Goal: Task Accomplishment & Management: Use online tool/utility

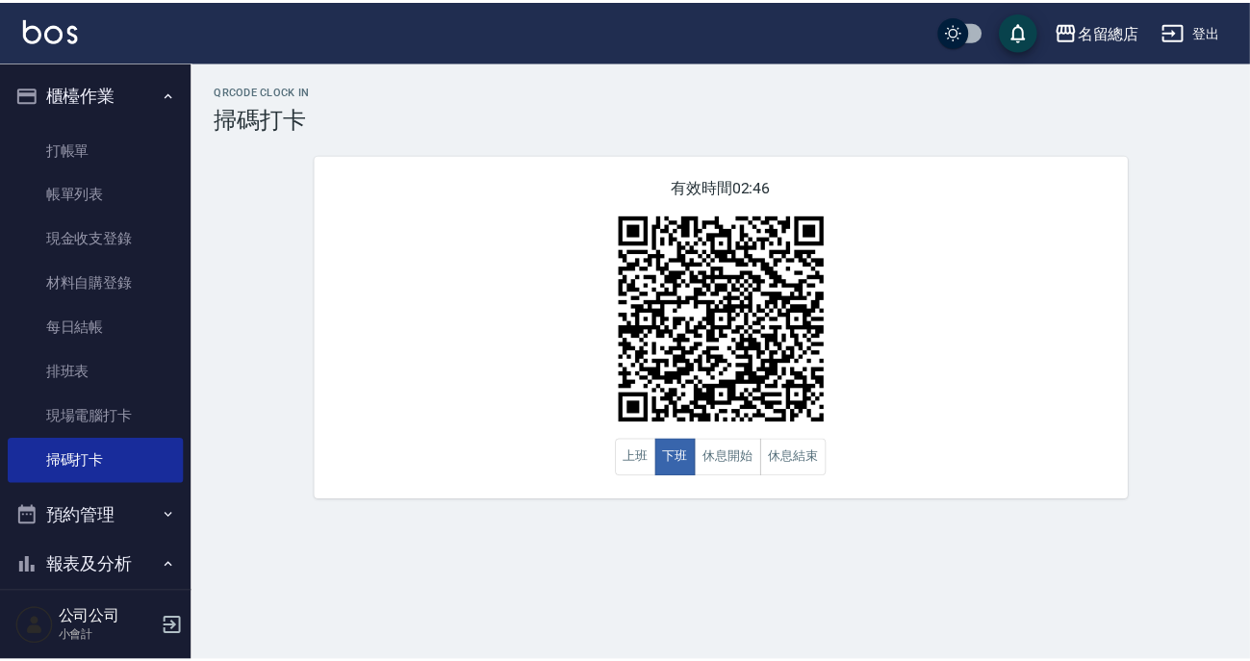
scroll to position [349, 0]
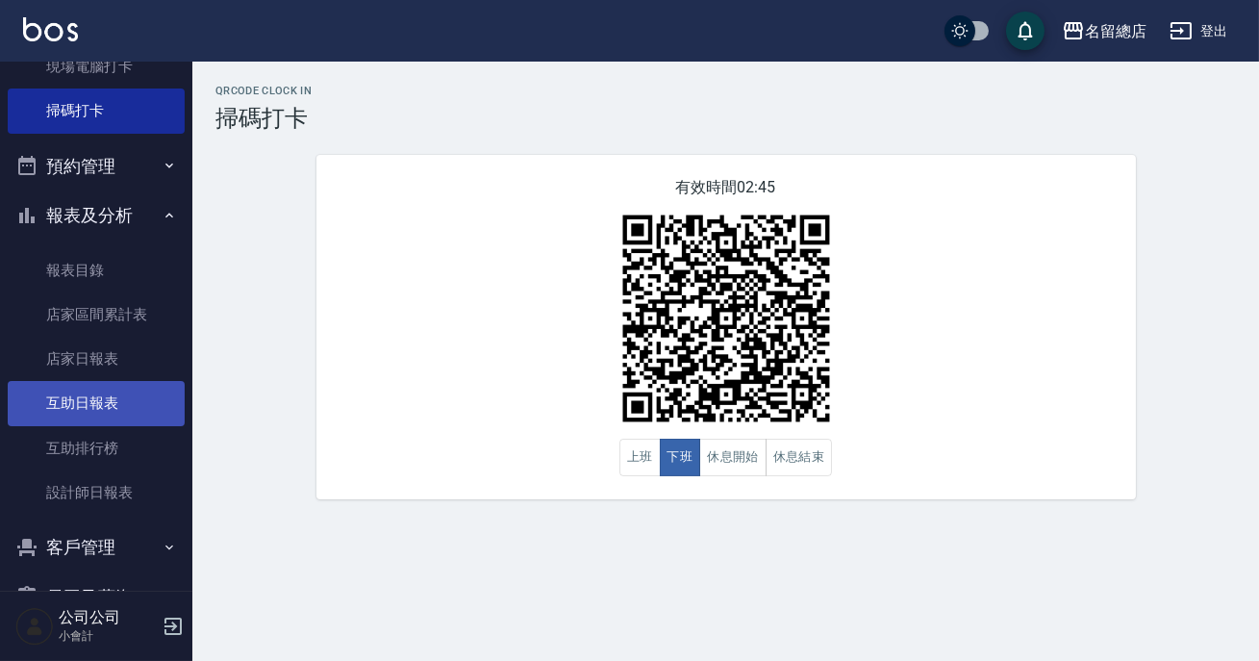
click at [100, 406] on link "互助日報表" at bounding box center [96, 403] width 177 height 44
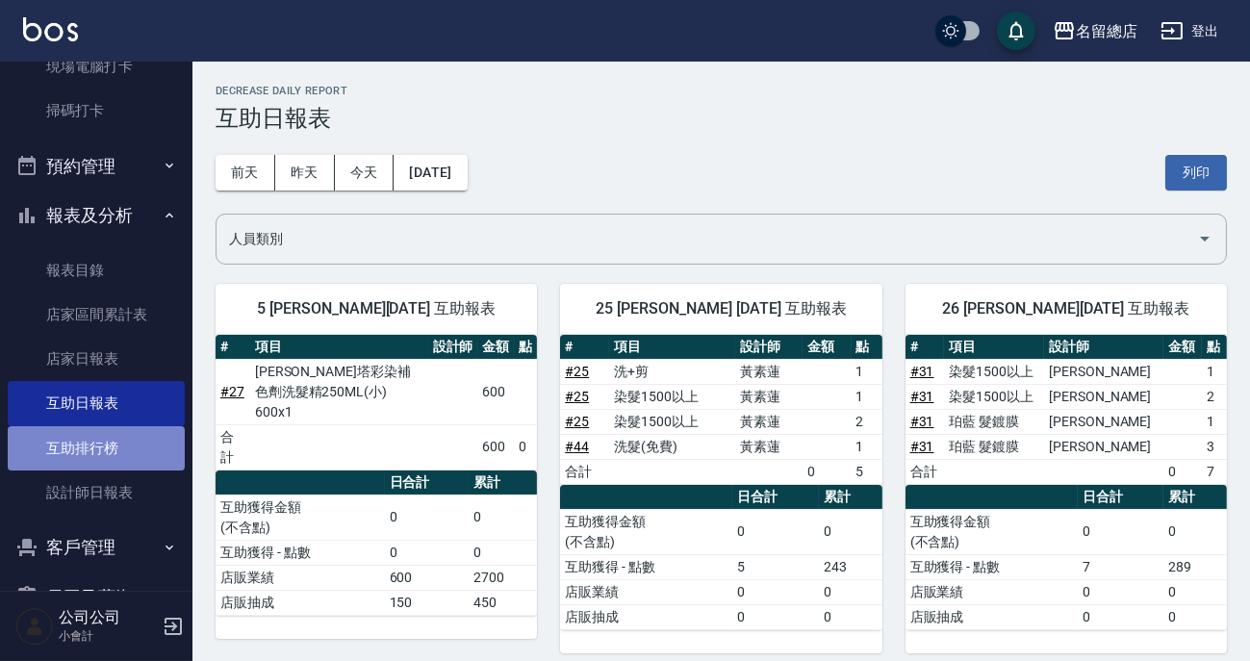
click at [99, 458] on link "互助排行榜" at bounding box center [96, 448] width 177 height 44
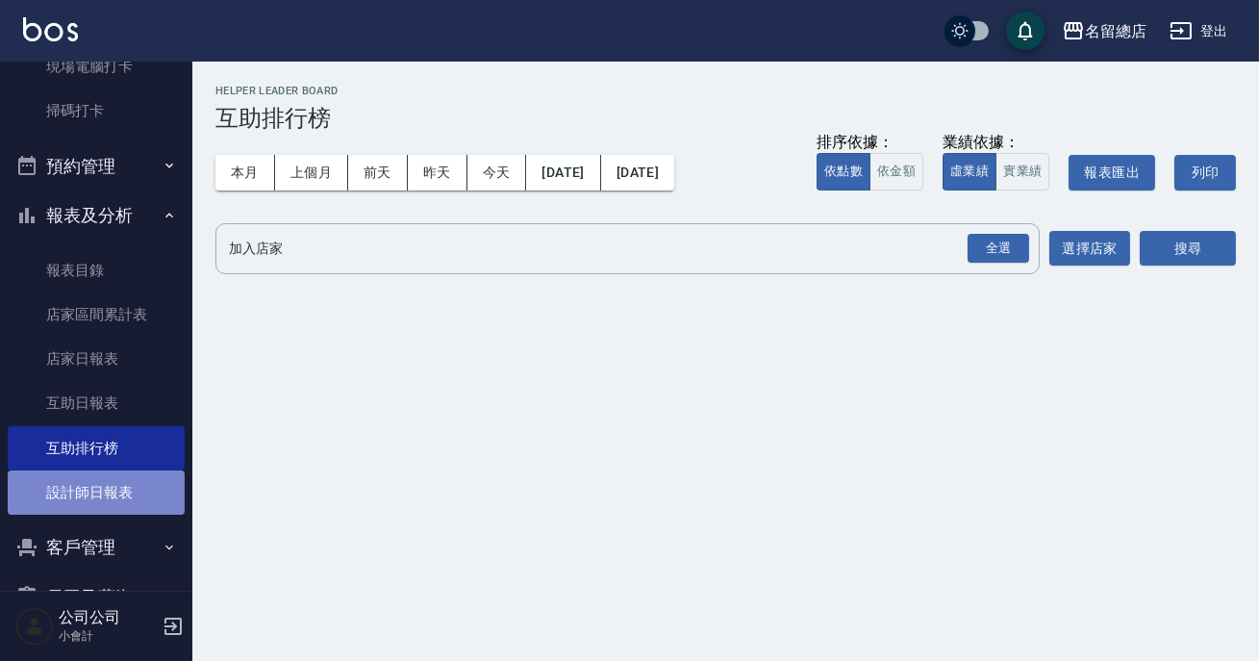
click at [148, 493] on link "設計師日報表" at bounding box center [96, 492] width 177 height 44
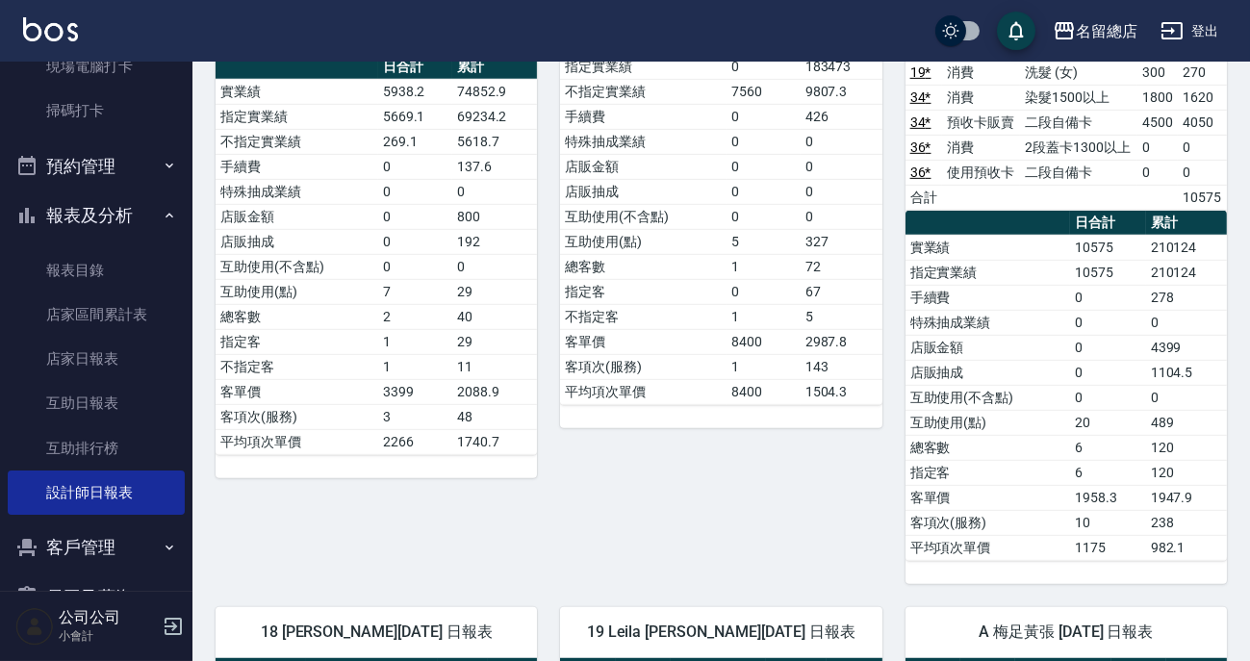
scroll to position [1799, 0]
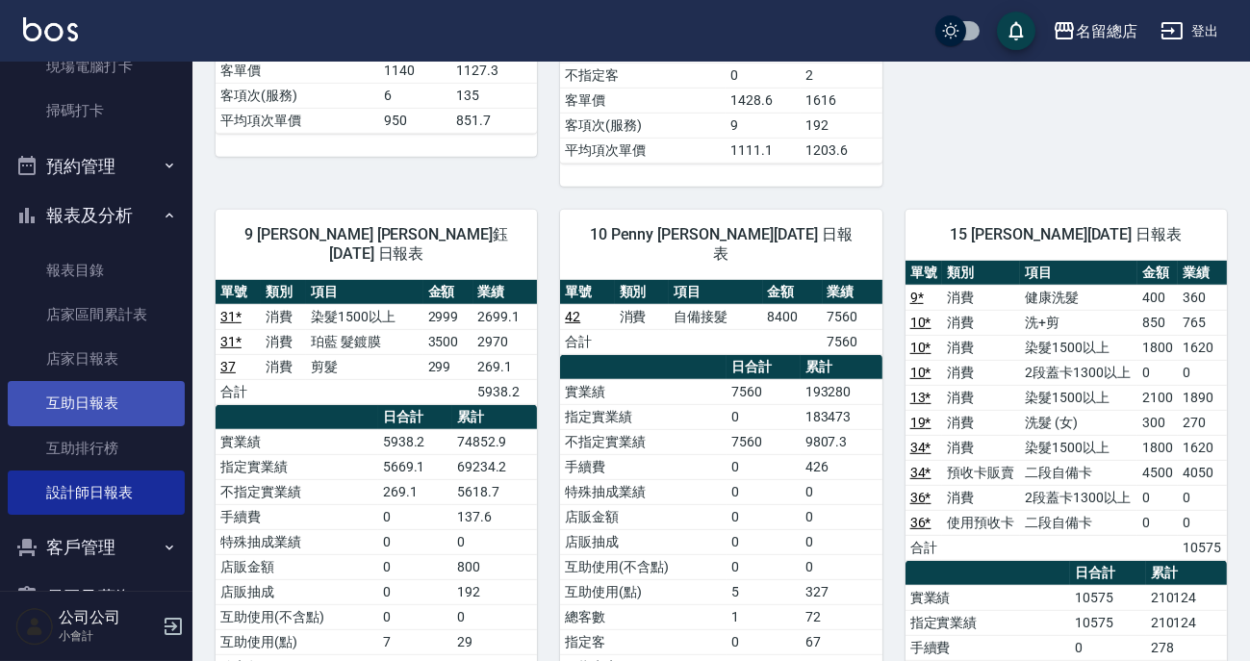
click at [134, 396] on link "互助日報表" at bounding box center [96, 403] width 177 height 44
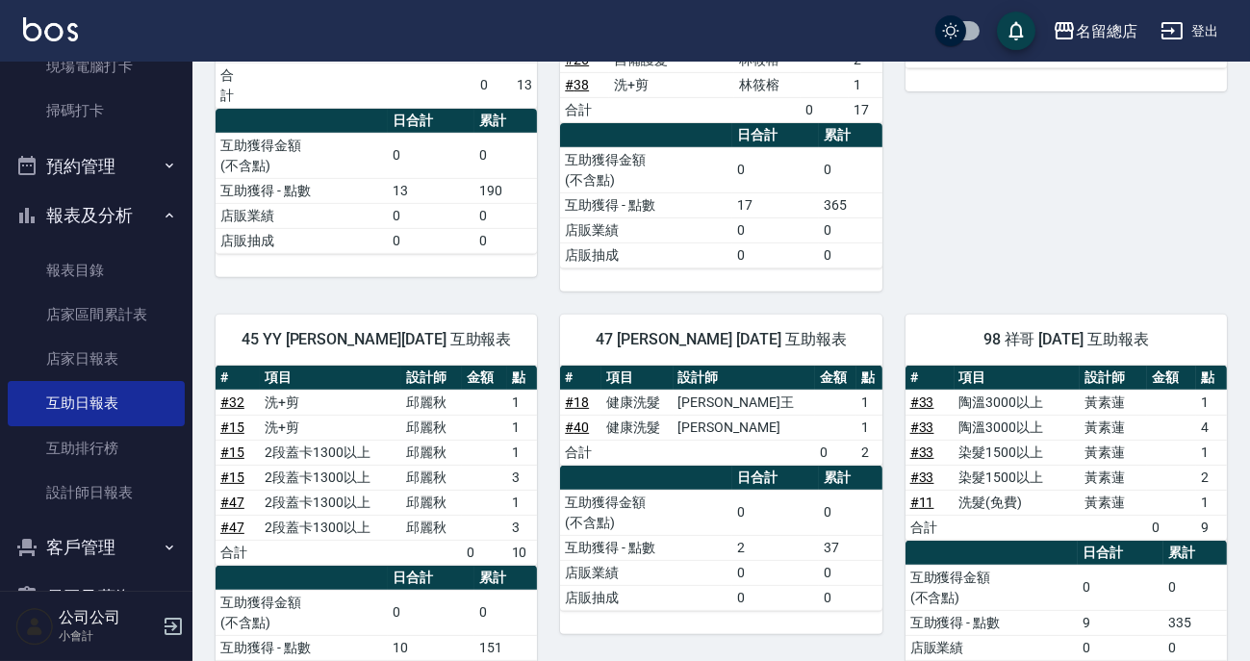
scroll to position [1298, 0]
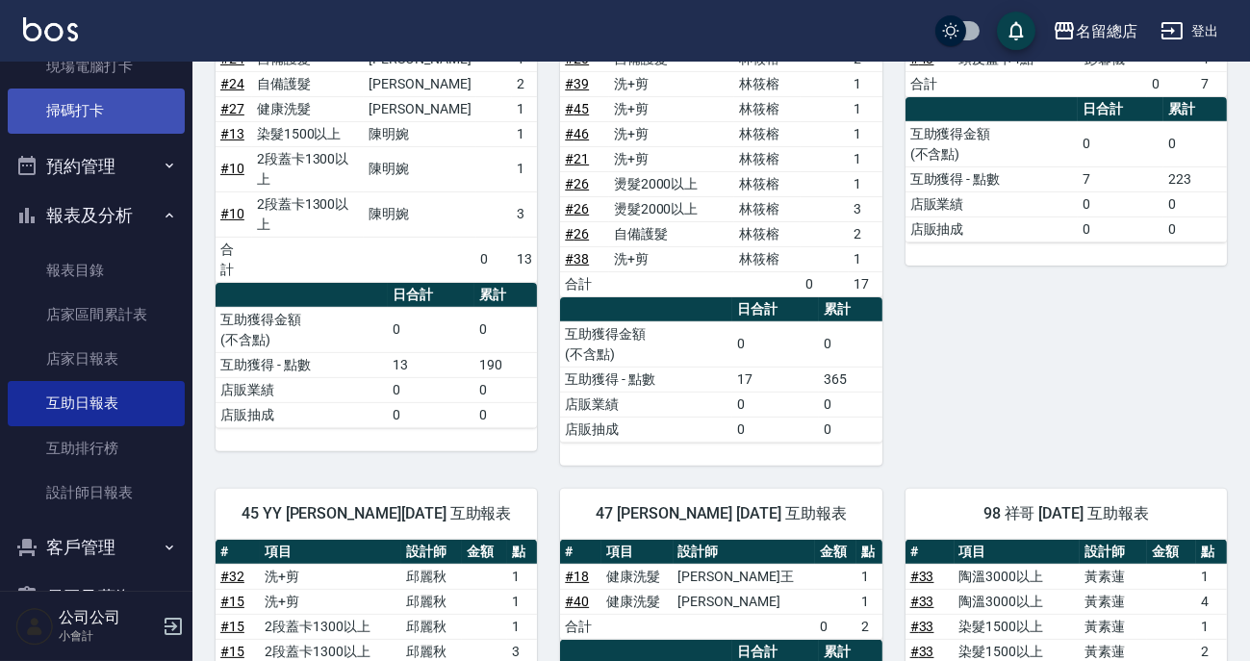
click at [149, 107] on link "掃碼打卡" at bounding box center [96, 111] width 177 height 44
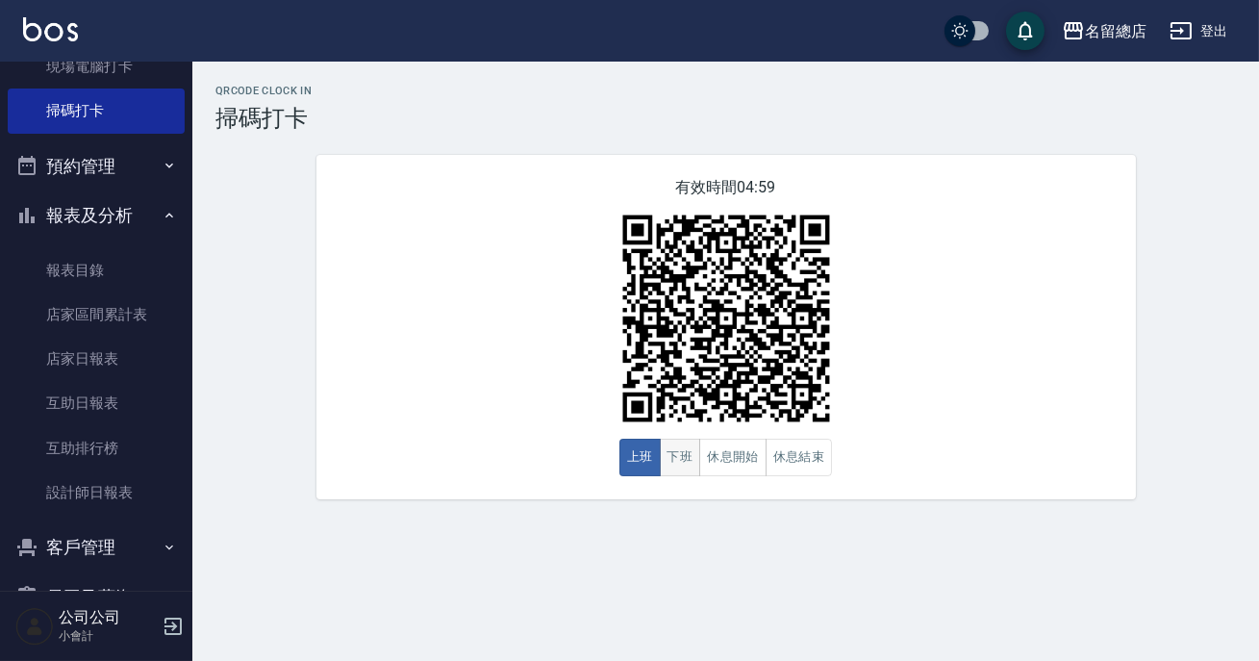
click at [692, 451] on button "下班" at bounding box center [680, 458] width 41 height 38
